Goal: Check status: Check status

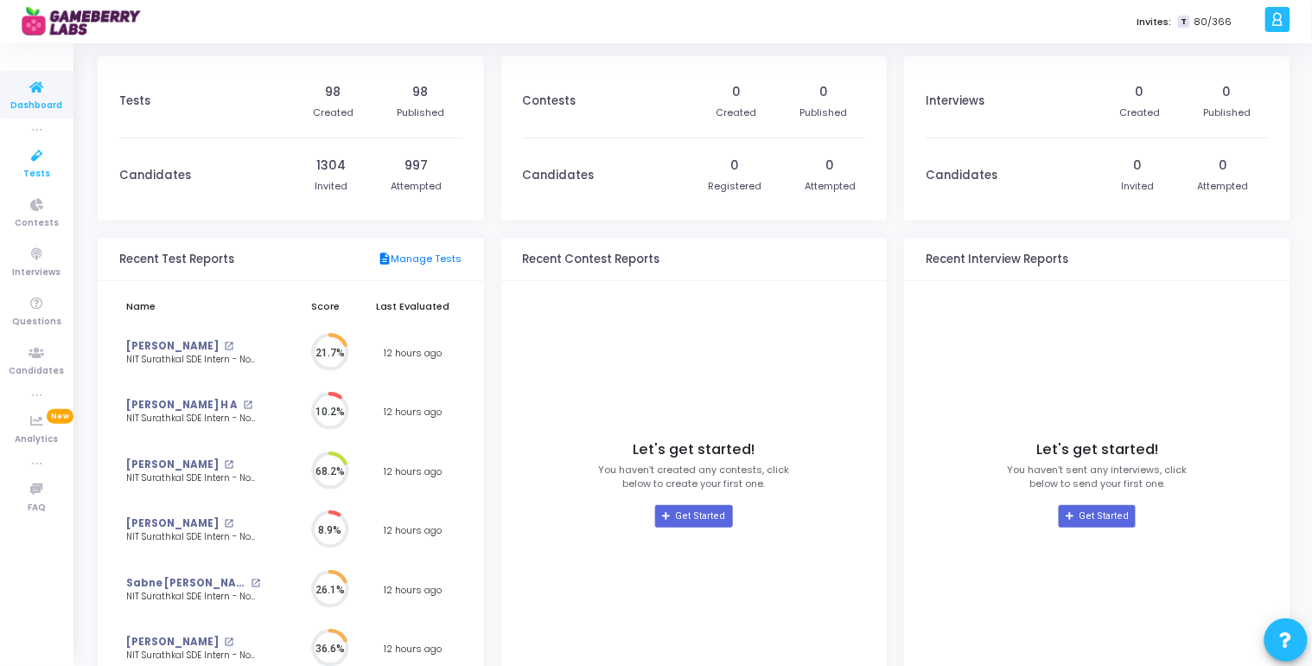
click at [40, 163] on icon at bounding box center [37, 156] width 36 height 22
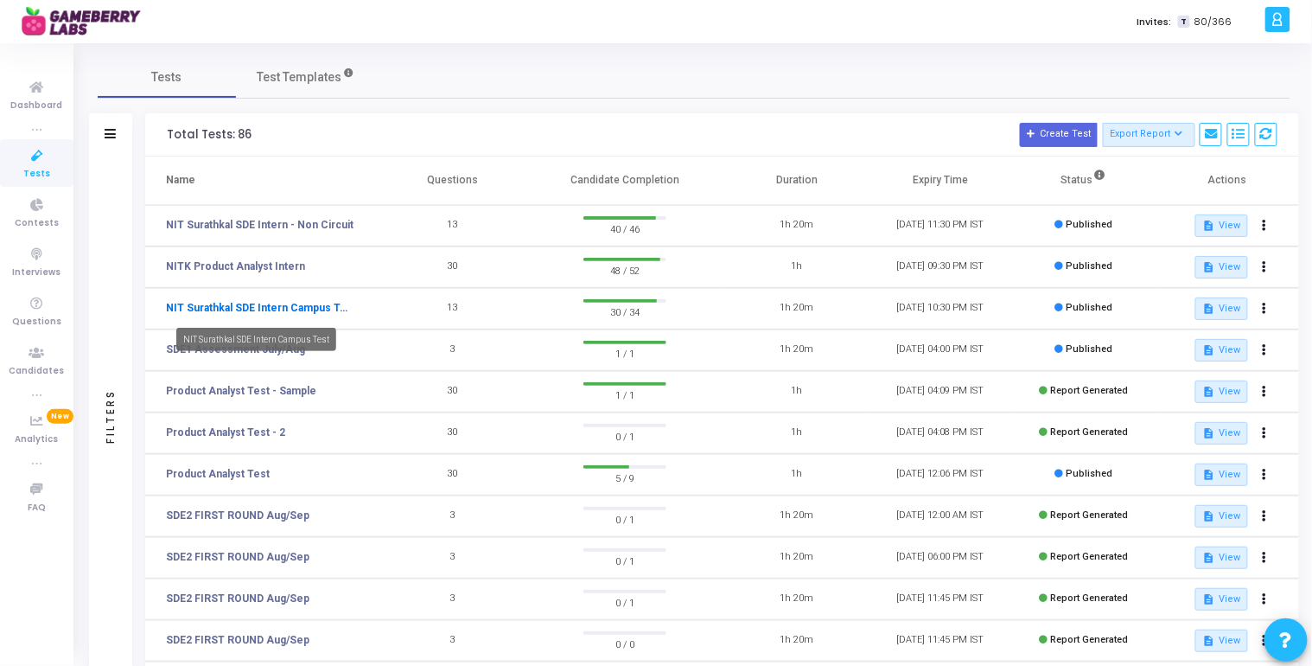
click at [280, 306] on link "NIT Surathkal SDE Intern Campus Test" at bounding box center [260, 308] width 188 height 16
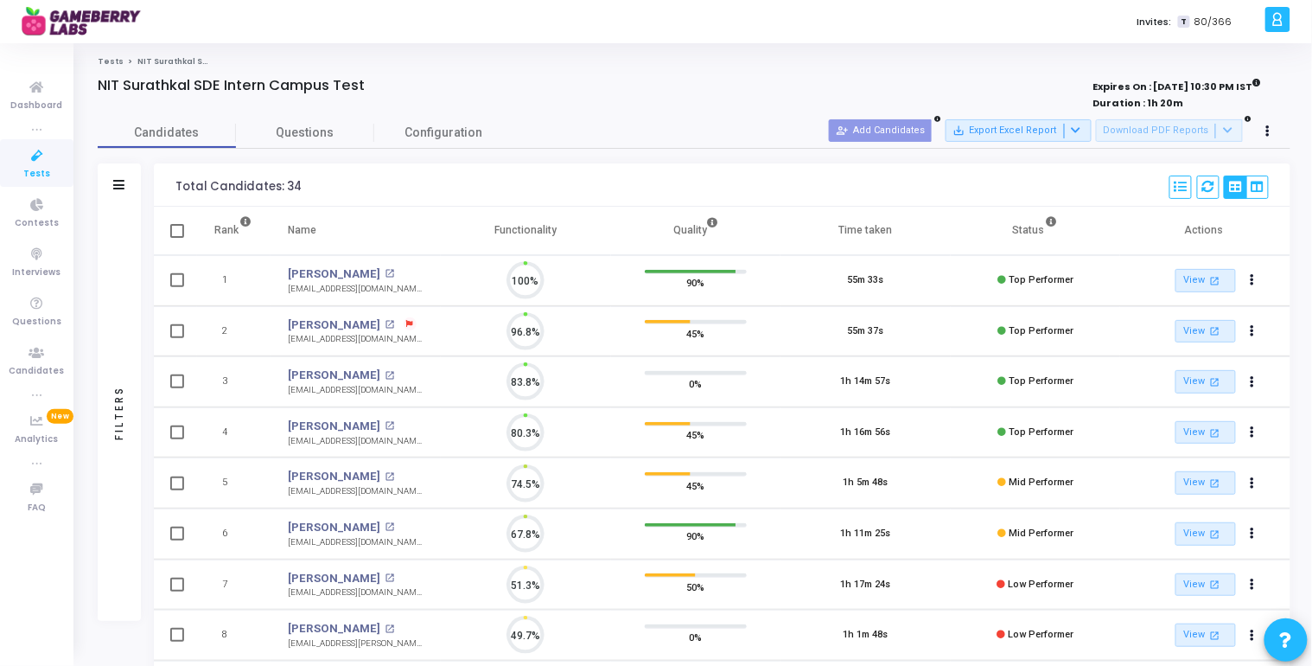
scroll to position [36, 44]
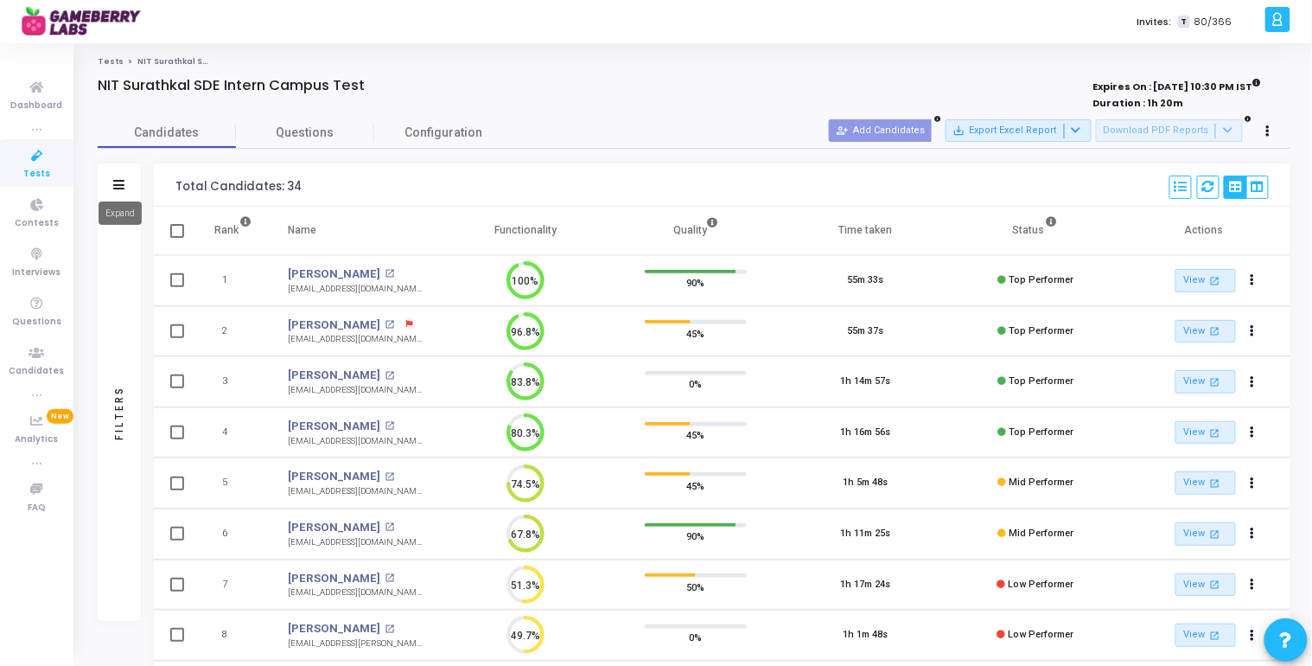
click at [115, 181] on icon at bounding box center [119, 185] width 11 height 10
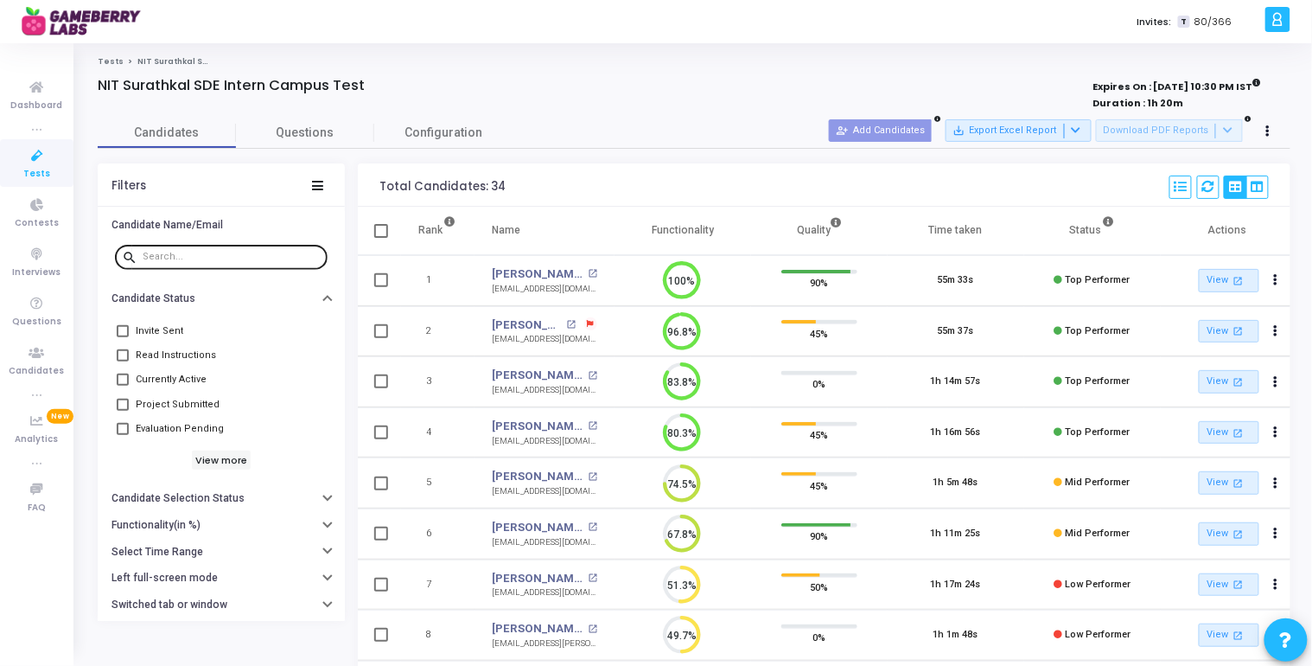
click at [215, 258] on input "text" at bounding box center [232, 257] width 178 height 10
paste input "[PERSON_NAME]"
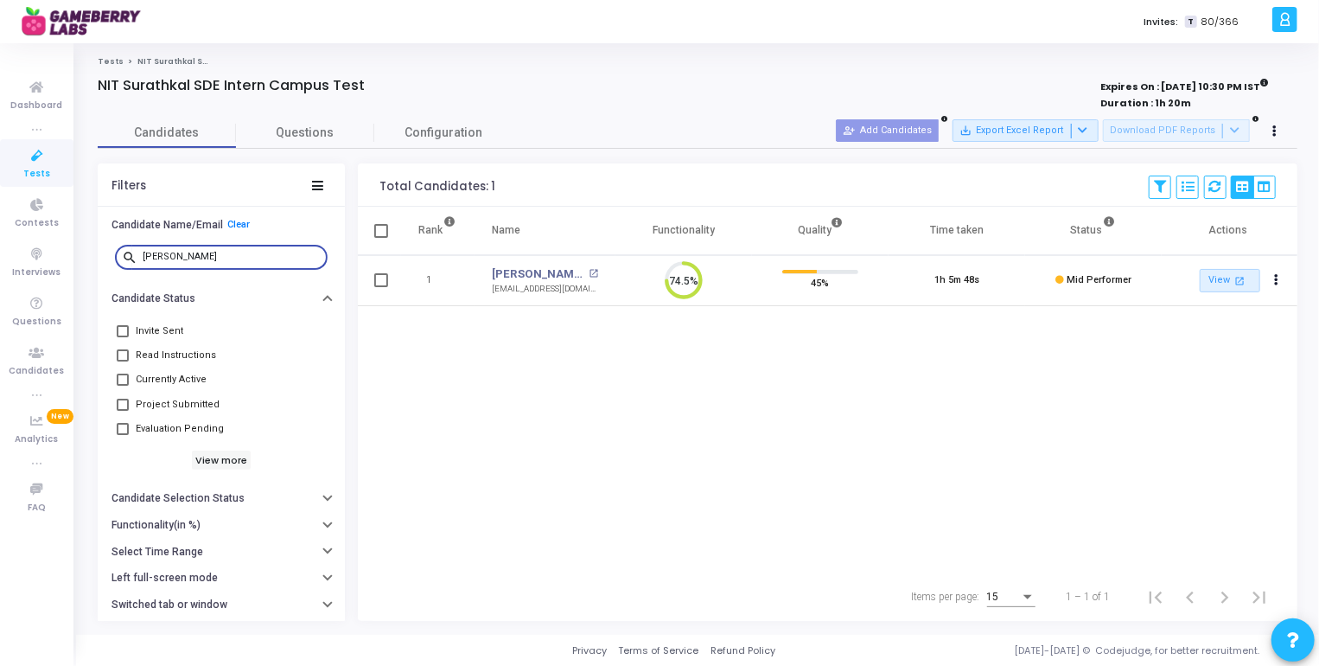
type input "[PERSON_NAME]"
